Goal: Task Accomplishment & Management: Manage account settings

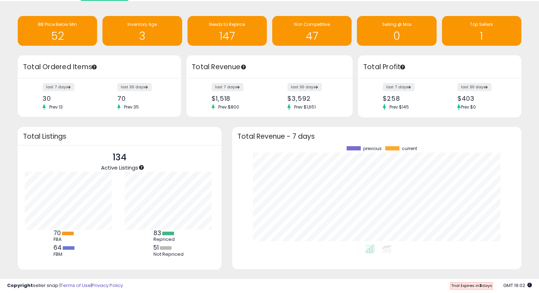
scroll to position [34, 0]
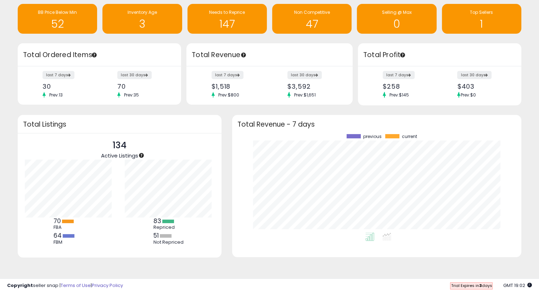
click at [159, 240] on b "51" at bounding box center [155, 235] width 5 height 9
click at [167, 245] on div "Not Repriced" at bounding box center [169, 242] width 32 height 6
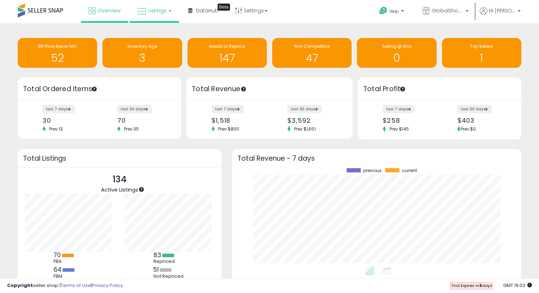
click at [163, 11] on span "Listings" at bounding box center [157, 10] width 18 height 7
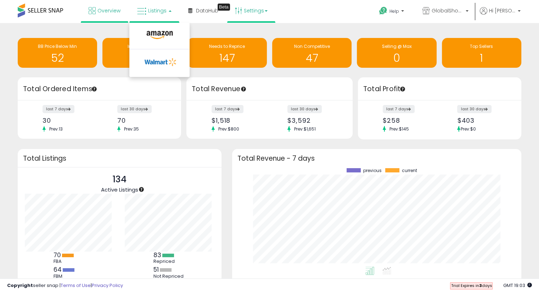
click at [258, 12] on link "Settings" at bounding box center [251, 10] width 43 height 21
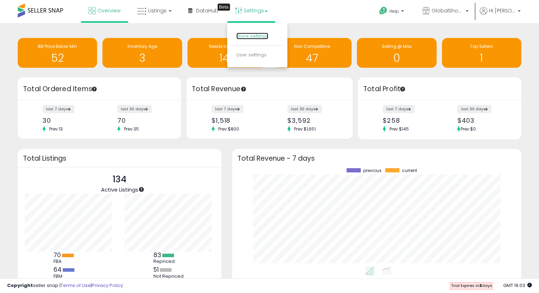
click at [261, 36] on link "Store settings" at bounding box center [252, 36] width 32 height 7
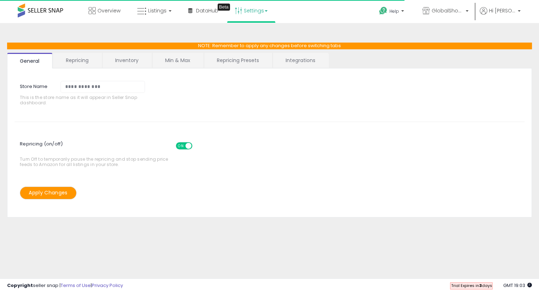
select select "*********"
select select "**********"
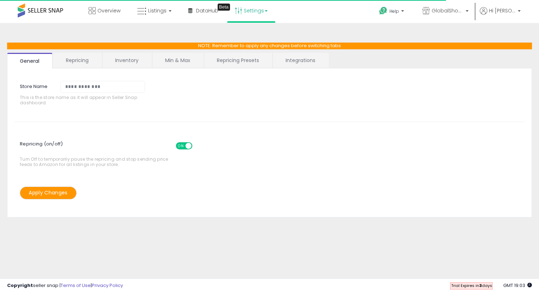
select select "**********"
select select "******"
select select "**********"
select select "******"
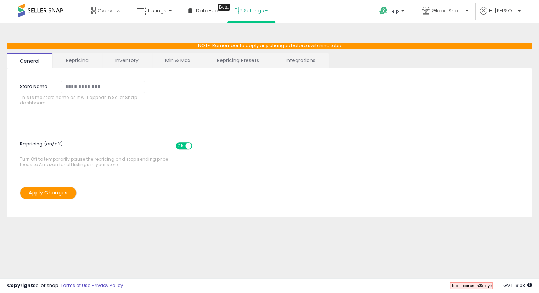
click at [234, 60] on link "Repricing Presets" at bounding box center [238, 60] width 68 height 15
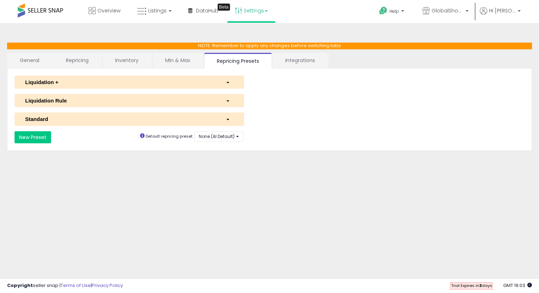
click at [225, 124] on button "Standard" at bounding box center [130, 118] width 230 height 13
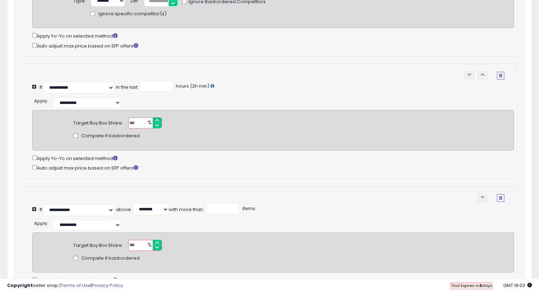
scroll to position [493, 0]
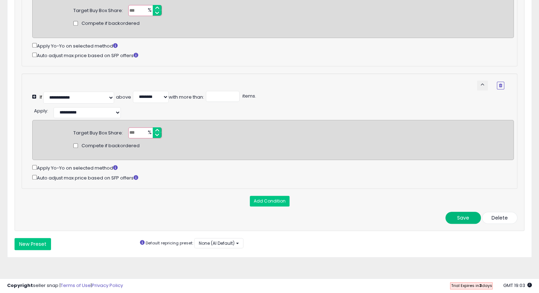
click at [456, 220] on button "Save" at bounding box center [462, 218] width 35 height 12
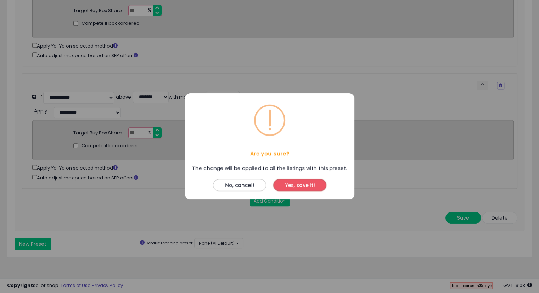
click at [312, 186] on button "Yes, save it!" at bounding box center [299, 185] width 53 height 12
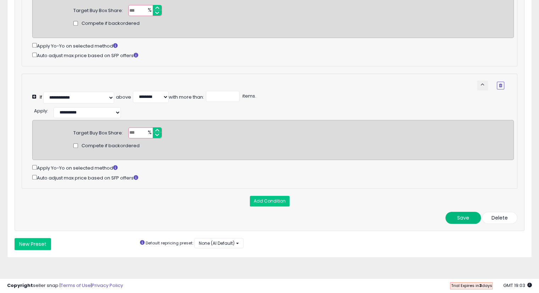
click at [466, 222] on button "Save" at bounding box center [462, 218] width 35 height 12
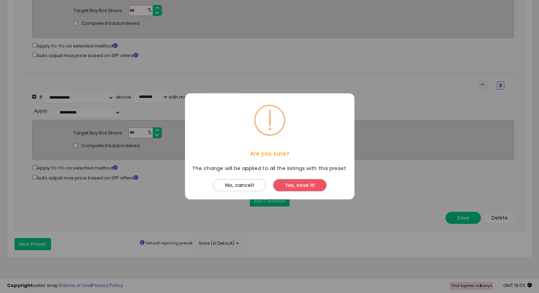
click at [298, 184] on button "Yes, save it!" at bounding box center [299, 185] width 53 height 12
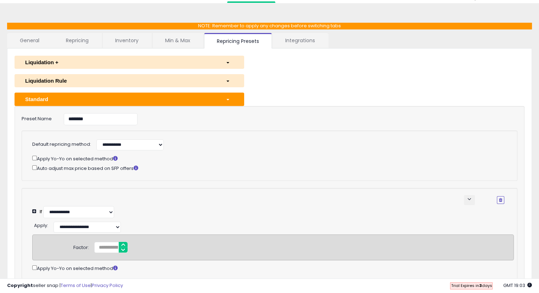
scroll to position [0, 0]
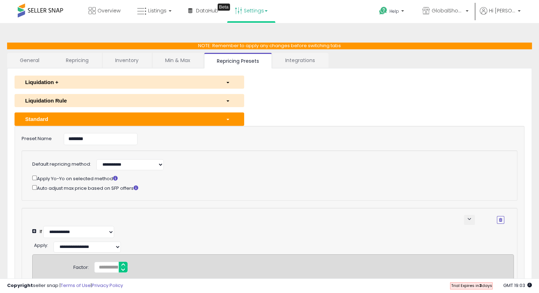
click at [179, 59] on link "Min & Max" at bounding box center [177, 60] width 51 height 15
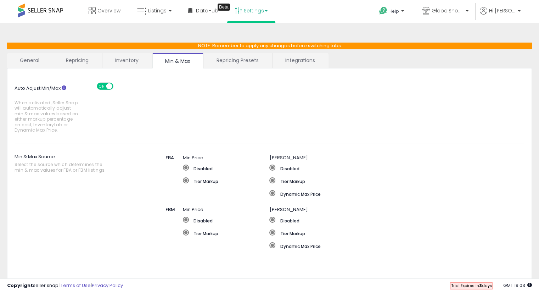
click at [124, 61] on link "Inventory" at bounding box center [126, 60] width 49 height 15
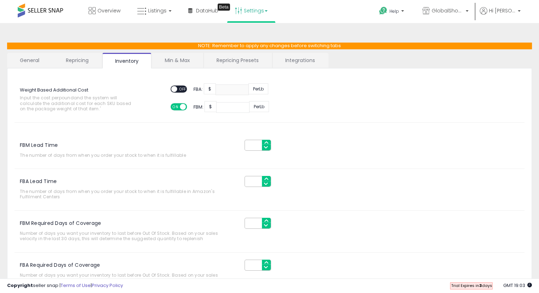
click at [75, 60] on link "Repricing" at bounding box center [77, 60] width 48 height 15
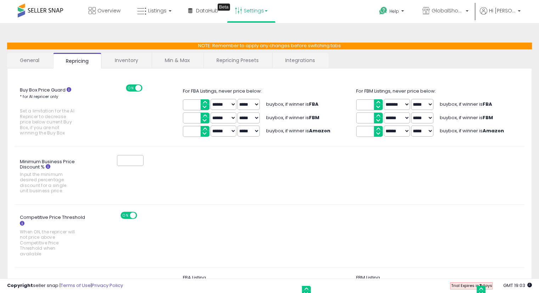
click at [32, 58] on link "General" at bounding box center [29, 60] width 45 height 15
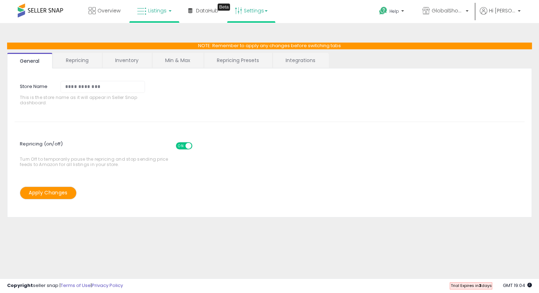
click at [156, 12] on span "Listings" at bounding box center [157, 10] width 18 height 7
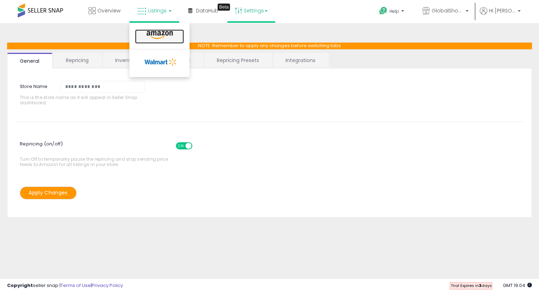
click at [158, 33] on icon at bounding box center [159, 34] width 31 height 9
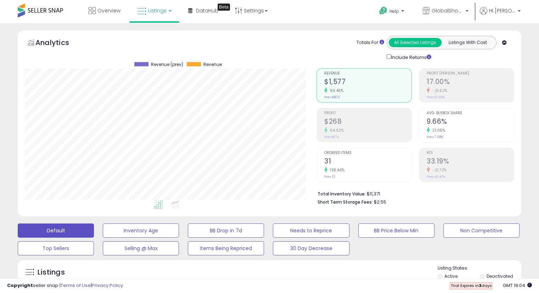
scroll to position [145, 291]
click at [162, 11] on span "Listings" at bounding box center [157, 10] width 18 height 7
click at [162, 60] on icon at bounding box center [160, 62] width 37 height 11
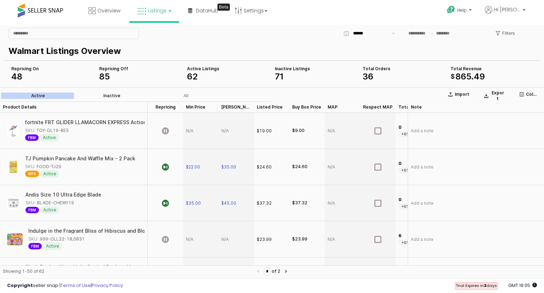
click at [109, 93] on div "Inactive" at bounding box center [111, 95] width 17 height 5
click at [109, 96] on div "Inactive" at bounding box center [111, 95] width 17 height 5
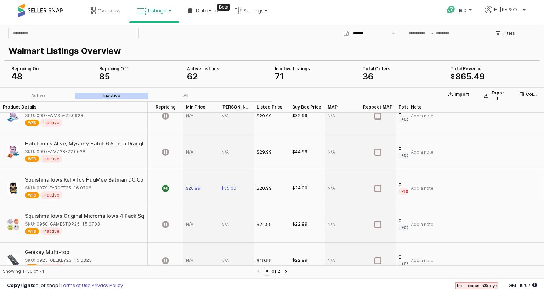
scroll to position [1524, 0]
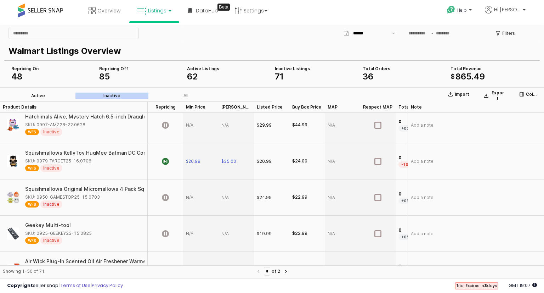
click at [35, 96] on div "Active" at bounding box center [38, 95] width 14 height 5
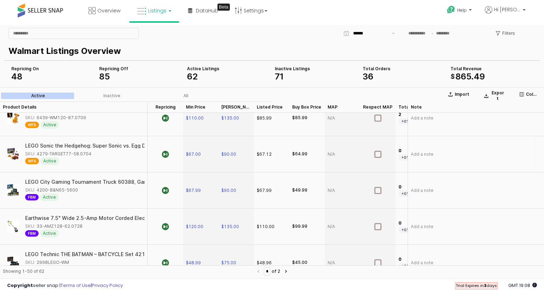
scroll to position [248, 0]
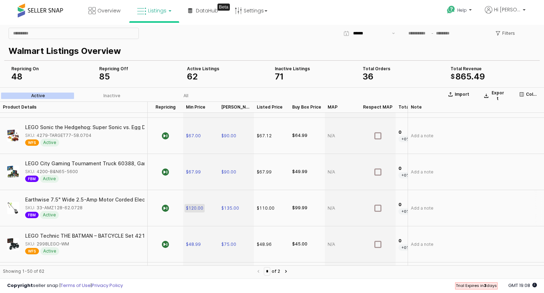
click at [195, 208] on span "$120.00" at bounding box center [194, 208] width 17 height 6
click at [200, 206] on input "******" at bounding box center [205, 208] width 26 height 8
type input "******"
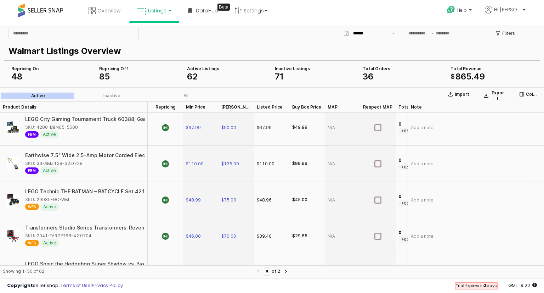
scroll to position [321, 0]
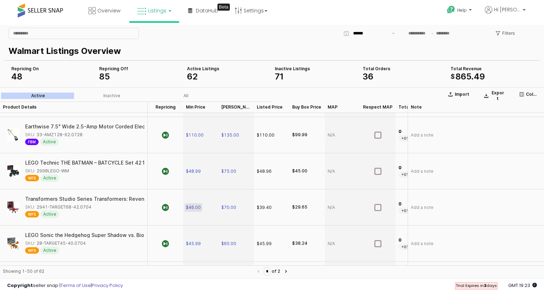
click at [195, 206] on span "$46.00" at bounding box center [193, 207] width 15 height 6
click at [319, 11] on div "Overview Listings DataHub Beta" at bounding box center [174, 15] width 359 height 30
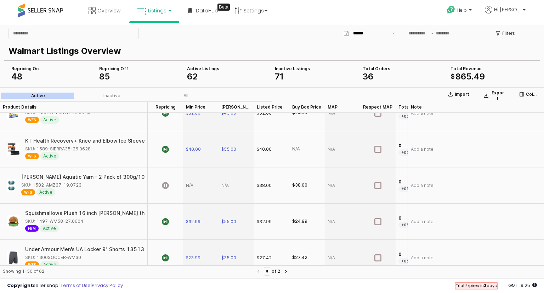
scroll to position [924, 0]
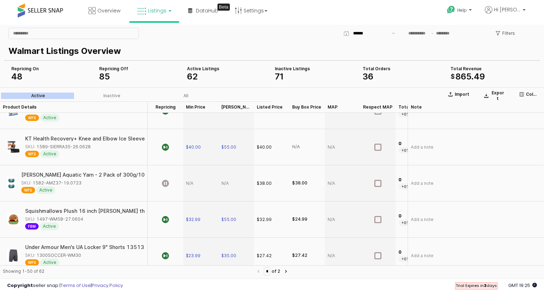
click at [187, 182] on div "App Frame" at bounding box center [200, 183] width 35 height 36
click at [164, 184] on icon "App Frame" at bounding box center [165, 183] width 7 height 7
click at [293, 256] on button "Save" at bounding box center [295, 256] width 16 height 9
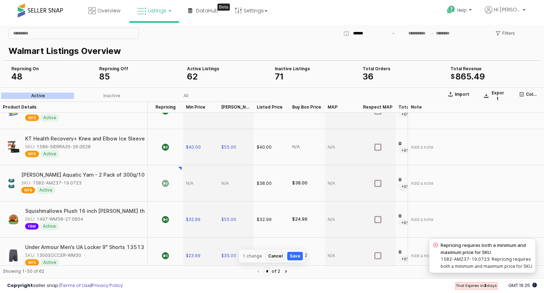
click at [189, 183] on div "App Frame" at bounding box center [200, 183] width 35 height 36
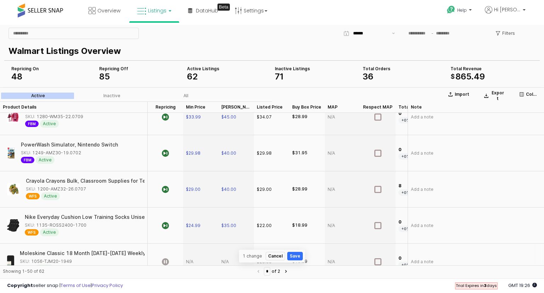
scroll to position [1242, 0]
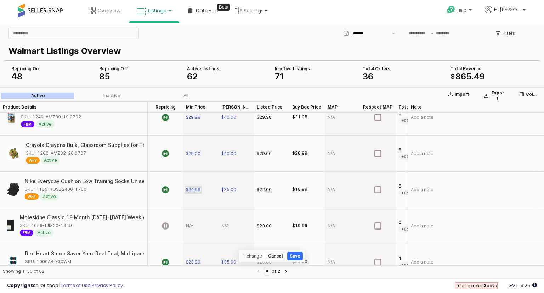
click at [191, 189] on span "$24.99" at bounding box center [193, 190] width 15 height 6
click at [199, 187] on input "*****" at bounding box center [205, 190] width 26 height 8
type input "*****"
click at [295, 255] on button "Save" at bounding box center [295, 256] width 16 height 9
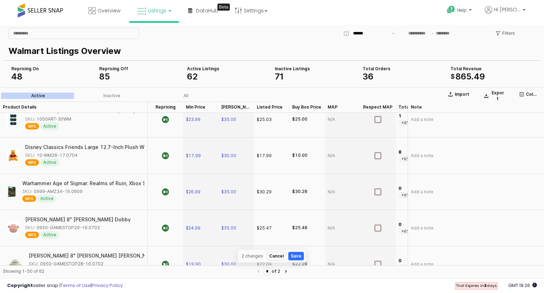
scroll to position [1420, 0]
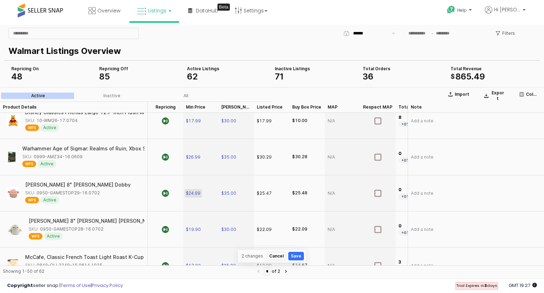
click at [191, 193] on span "$24.99" at bounding box center [193, 193] width 15 height 6
click at [199, 192] on input "*****" at bounding box center [205, 193] width 26 height 8
type input "*****"
click at [295, 256] on button "Save" at bounding box center [296, 256] width 16 height 9
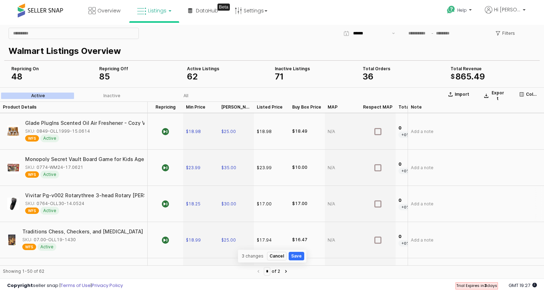
scroll to position [1632, 0]
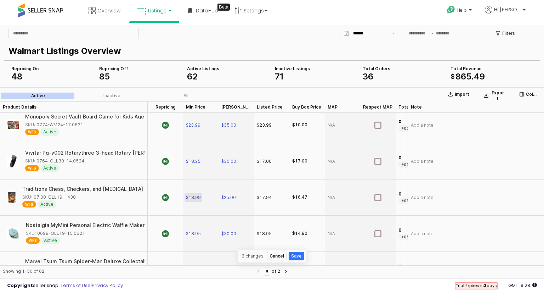
click at [193, 197] on span "$18.99" at bounding box center [193, 198] width 15 height 6
click at [198, 196] on input "*****" at bounding box center [205, 197] width 26 height 8
type input "*****"
click at [293, 256] on button "Save" at bounding box center [297, 256] width 16 height 9
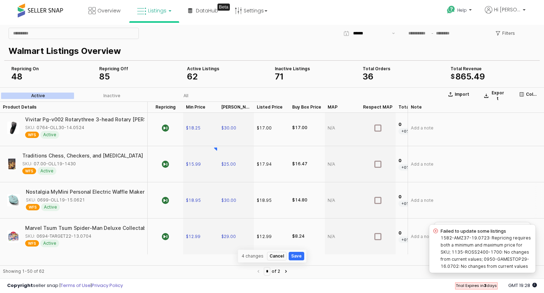
scroll to position [1680, 0]
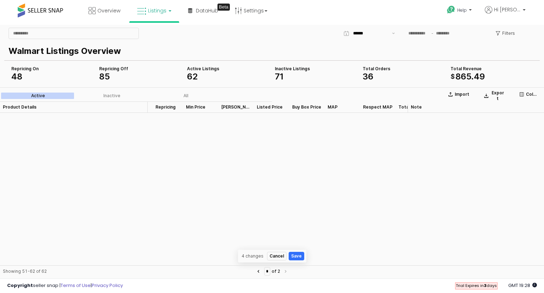
type input "*"
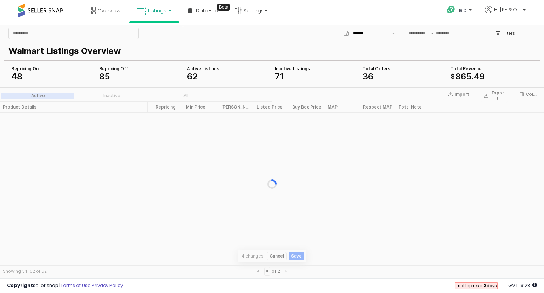
scroll to position [0, 0]
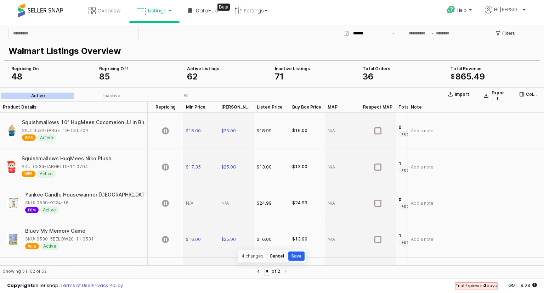
click at [296, 258] on button "Save" at bounding box center [297, 256] width 16 height 9
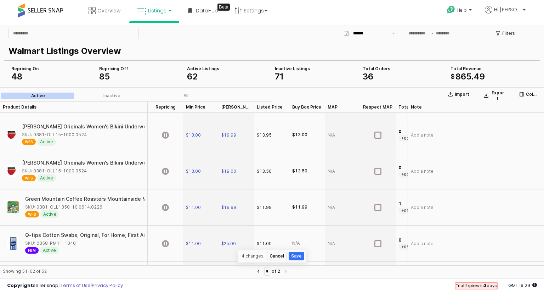
scroll to position [248, 0]
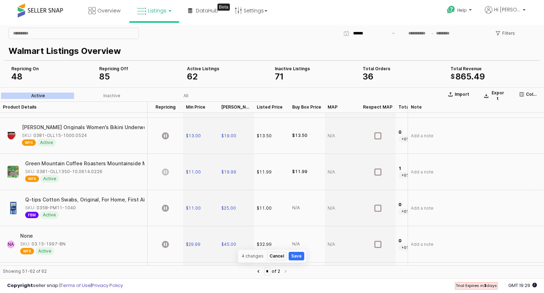
click at [163, 171] on icon "App Frame" at bounding box center [165, 171] width 7 height 7
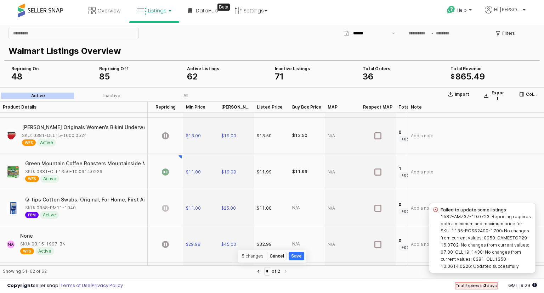
click at [164, 210] on icon "App Frame" at bounding box center [165, 207] width 7 height 7
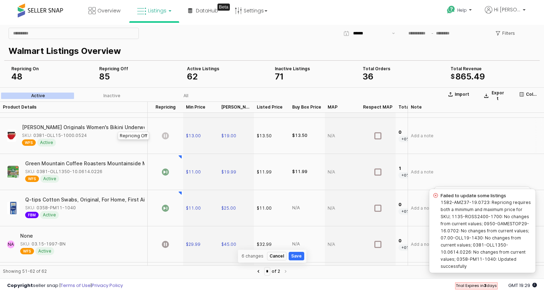
click at [165, 135] on icon "App Frame" at bounding box center [165, 135] width 7 height 7
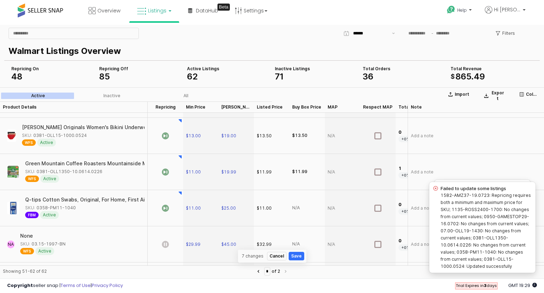
click at [167, 245] on icon "App Frame" at bounding box center [165, 244] width 7 height 7
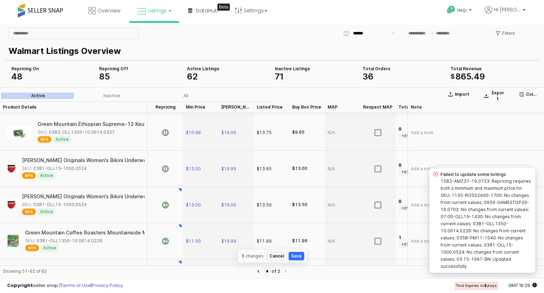
scroll to position [142, 0]
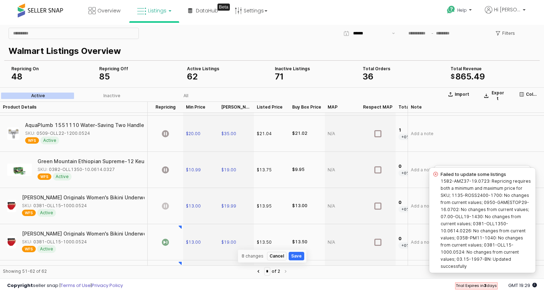
click at [164, 206] on icon "App Frame" at bounding box center [165, 205] width 7 height 7
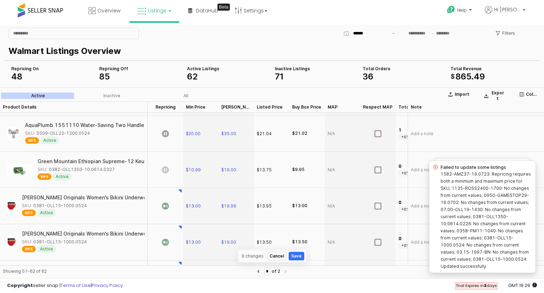
click at [164, 170] on icon "App Frame" at bounding box center [165, 169] width 7 height 7
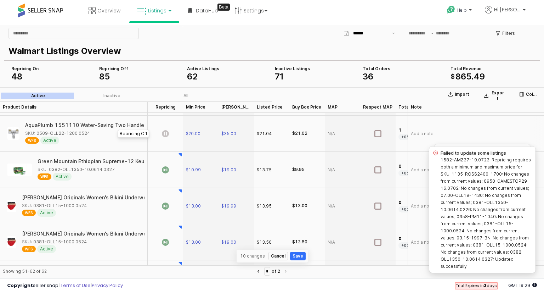
click at [164, 135] on icon "App Frame" at bounding box center [165, 133] width 7 height 7
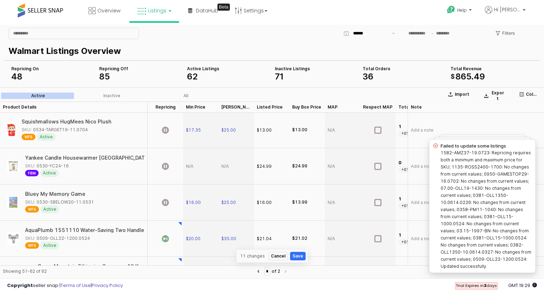
scroll to position [35, 0]
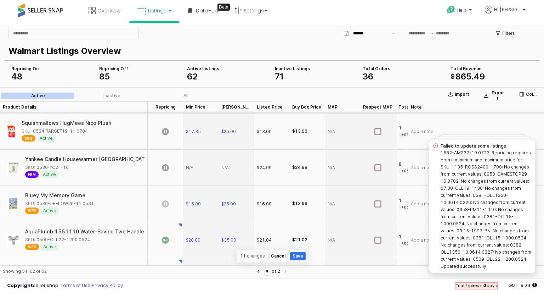
click at [164, 201] on icon "App Frame" at bounding box center [165, 203] width 7 height 7
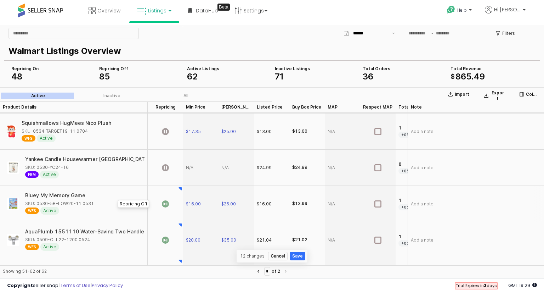
click at [164, 202] on icon "App Frame" at bounding box center [165, 203] width 7 height 7
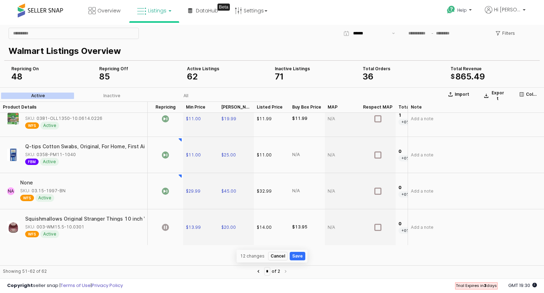
scroll to position [306, 0]
click at [166, 187] on icon "App Frame" at bounding box center [165, 190] width 7 height 7
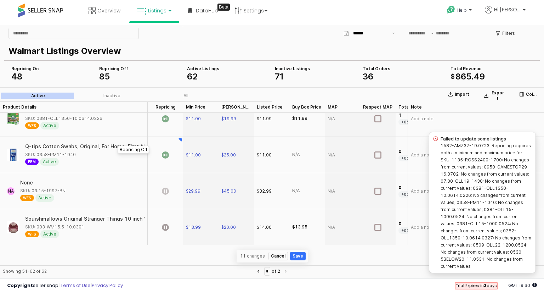
click at [163, 151] on icon "App Frame" at bounding box center [165, 154] width 7 height 7
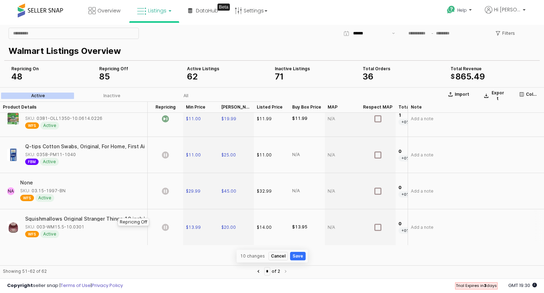
click at [164, 224] on icon "App Frame" at bounding box center [165, 227] width 7 height 7
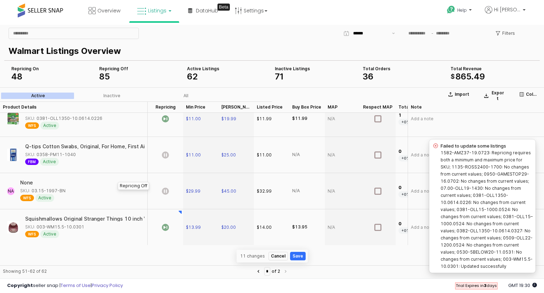
click at [166, 187] on icon "App Frame" at bounding box center [165, 190] width 7 height 7
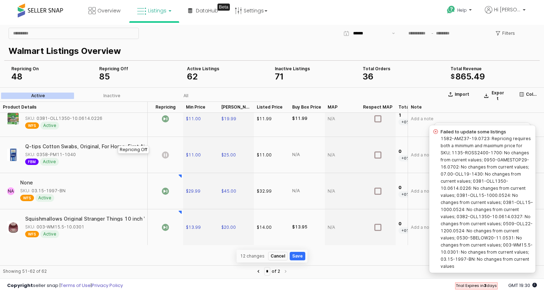
click at [164, 151] on icon "App Frame" at bounding box center [165, 154] width 7 height 7
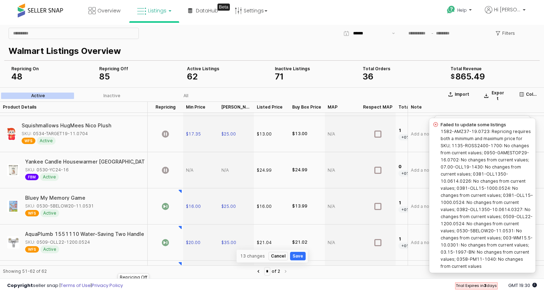
scroll to position [23, 0]
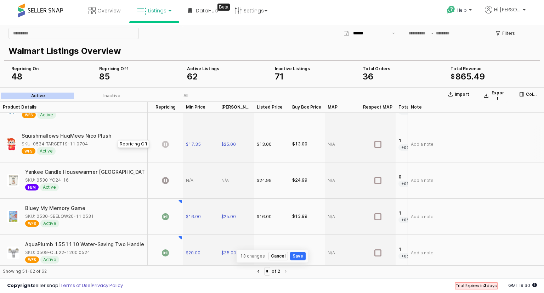
click at [165, 146] on icon "App Frame" at bounding box center [165, 144] width 7 height 7
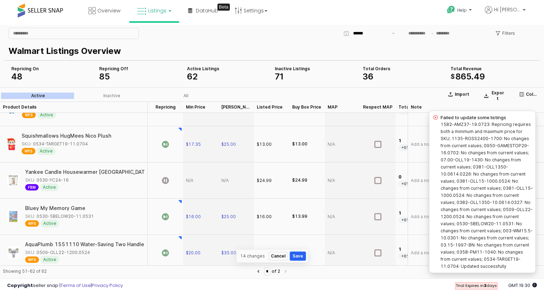
click at [295, 258] on button "Save" at bounding box center [298, 256] width 16 height 9
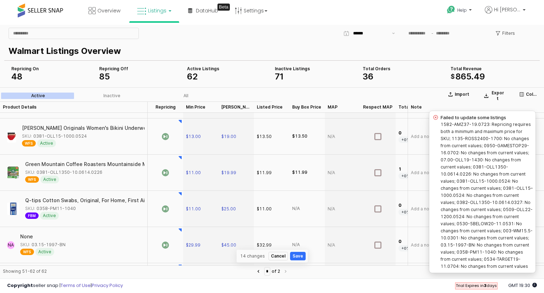
scroll to position [306, 0]
